Goal: Task Accomplishment & Management: Manage account settings

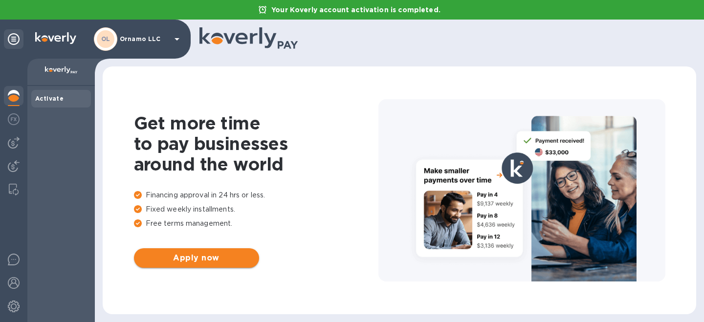
click at [196, 259] on span "Apply now" at bounding box center [196, 258] width 109 height 12
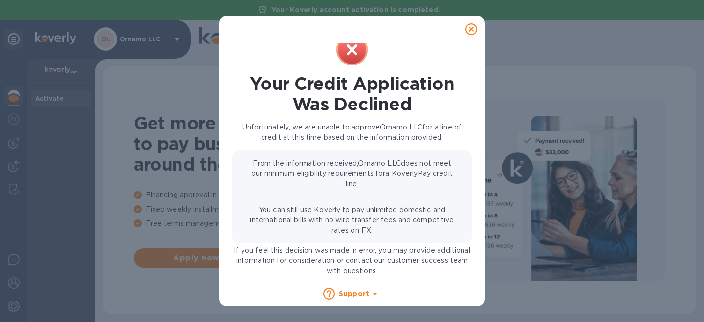
scroll to position [25, 0]
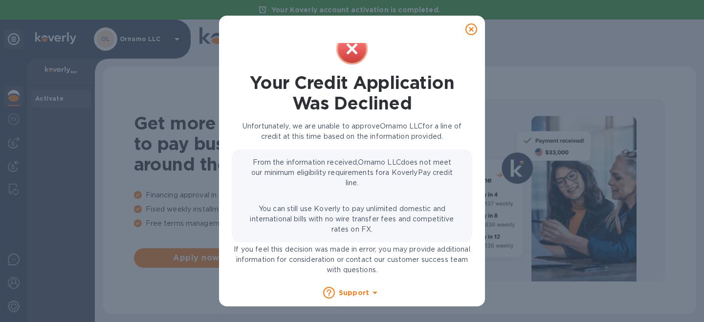
click at [470, 29] on icon at bounding box center [471, 29] width 12 height 12
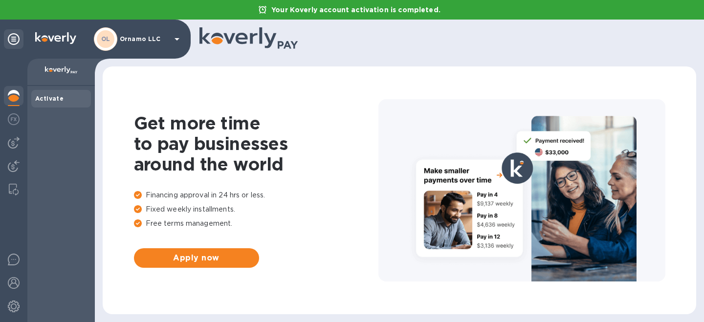
click at [156, 39] on p "Ornamo LLC" at bounding box center [144, 39] width 49 height 7
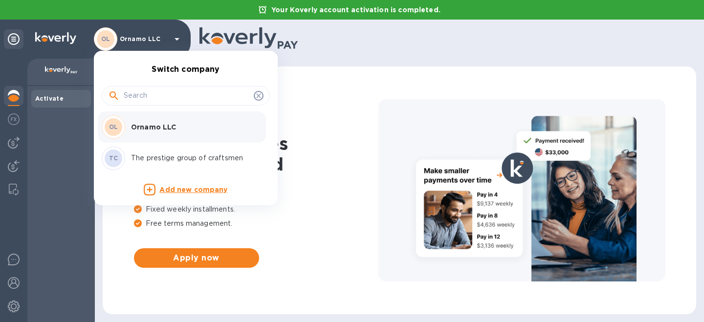
click at [141, 154] on p "The prestige group of craftsmen" at bounding box center [192, 158] width 123 height 10
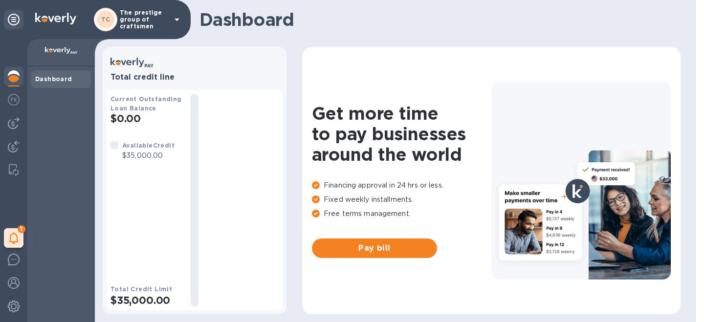
click at [142, 18] on p "The prestige group of craftsmen" at bounding box center [144, 19] width 49 height 21
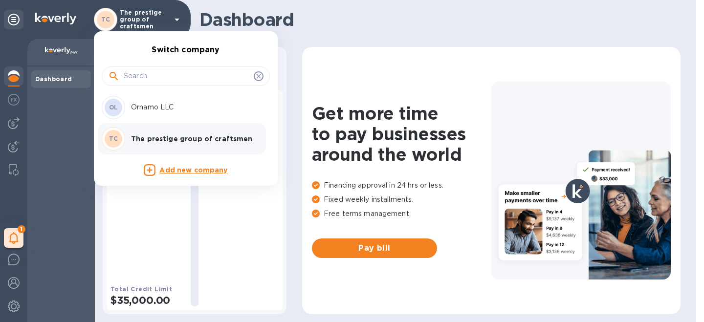
click at [14, 304] on div at bounding box center [352, 161] width 704 height 322
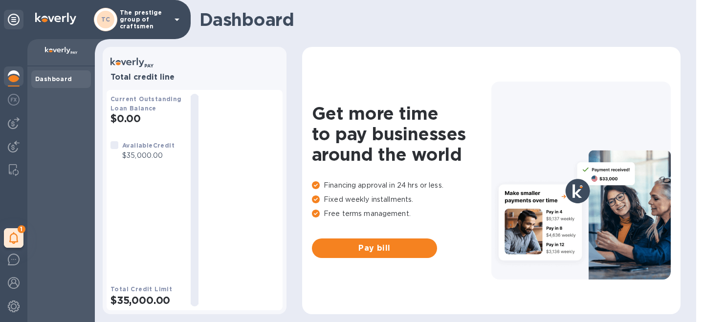
click at [14, 304] on img at bounding box center [14, 307] width 12 height 12
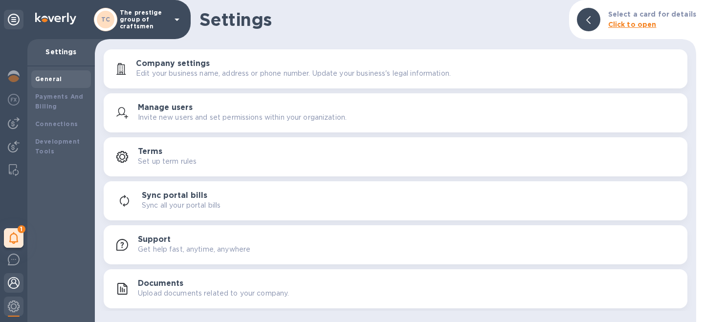
click at [14, 279] on img at bounding box center [14, 283] width 12 height 12
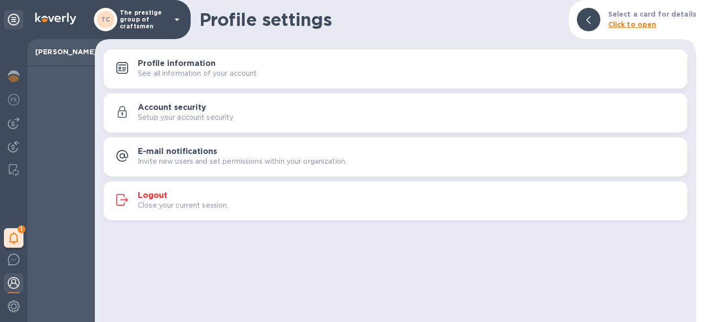
click at [153, 195] on h3 "Logout" at bounding box center [152, 195] width 29 height 9
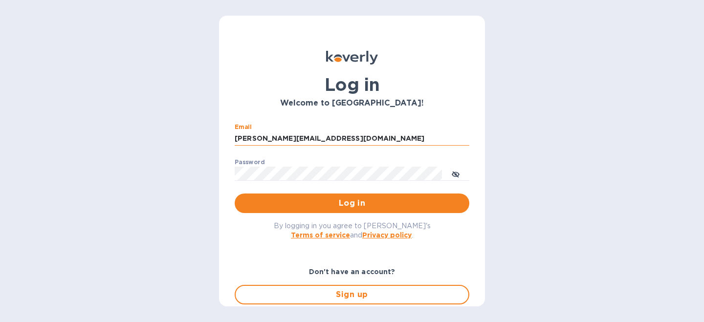
click at [330, 135] on input "julien@legeardstudio.com" at bounding box center [352, 138] width 235 height 15
type input "n"
type input "inga@opusinterior.com"
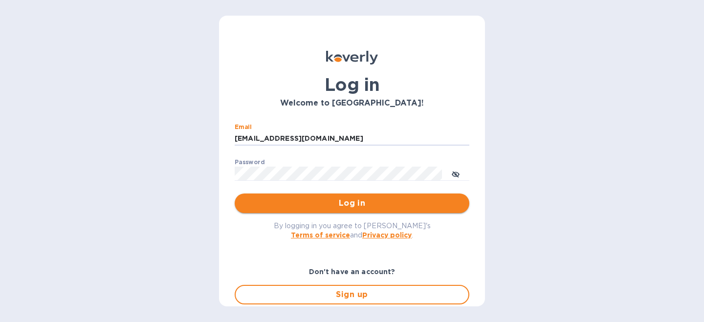
click at [315, 204] on span "Log in" at bounding box center [351, 203] width 219 height 12
